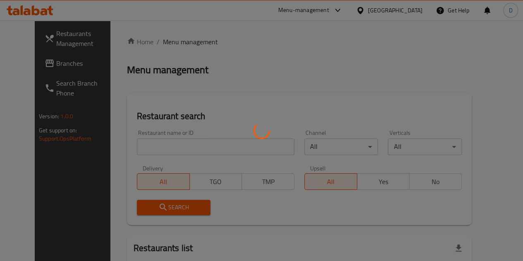
click at [177, 139] on div at bounding box center [261, 130] width 523 height 261
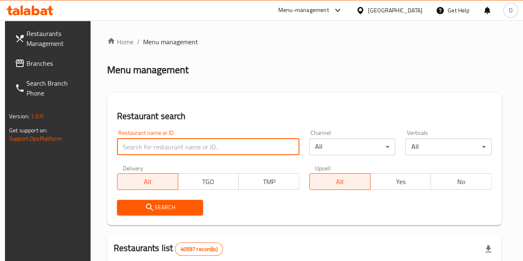
click at [169, 149] on input "search" at bounding box center [208, 146] width 182 height 17
type input "ichimiro ramen"
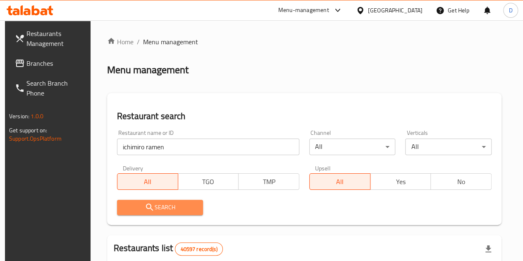
click at [174, 205] on span "Search" at bounding box center [160, 207] width 73 height 10
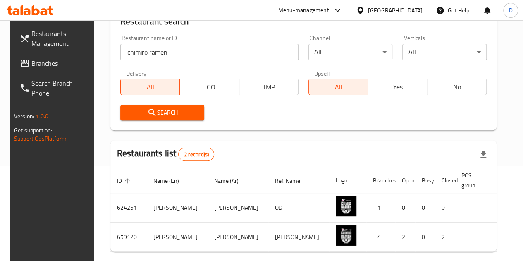
scroll to position [147, 0]
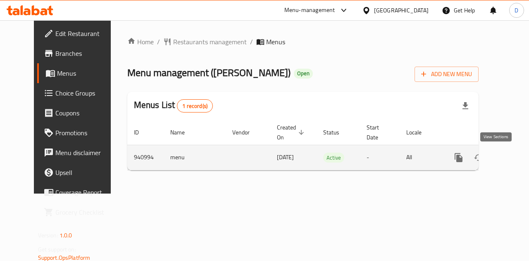
click at [513, 154] on icon "enhanced table" at bounding box center [518, 157] width 10 height 10
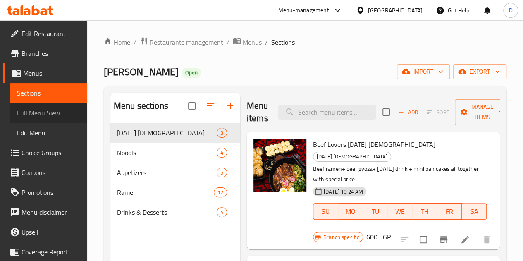
click at [64, 111] on span "Full Menu View" at bounding box center [49, 113] width 64 height 10
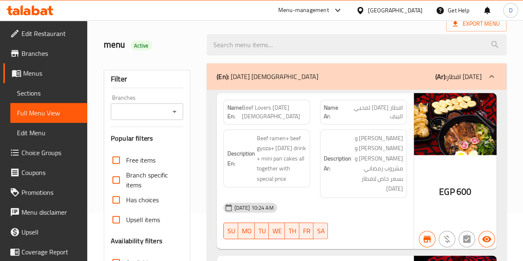
scroll to position [47, 0]
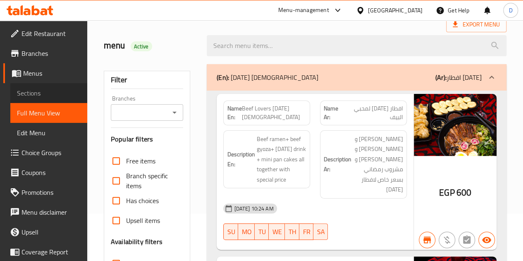
click at [57, 89] on span "Sections" at bounding box center [49, 93] width 64 height 10
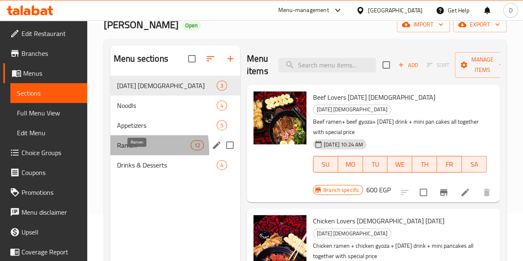
click at [133, 150] on span "Ramen" at bounding box center [154, 145] width 74 height 10
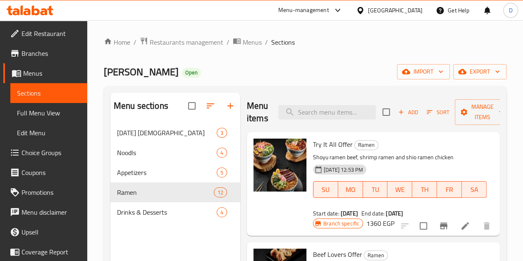
click at [329, 7] on div "Menu-management" at bounding box center [303, 10] width 51 height 10
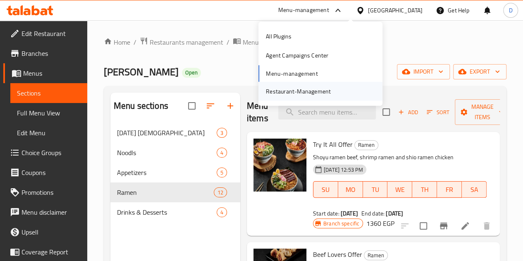
click at [302, 88] on div "Restaurant-Management" at bounding box center [298, 90] width 65 height 9
